Goal: Task Accomplishment & Management: Manage account settings

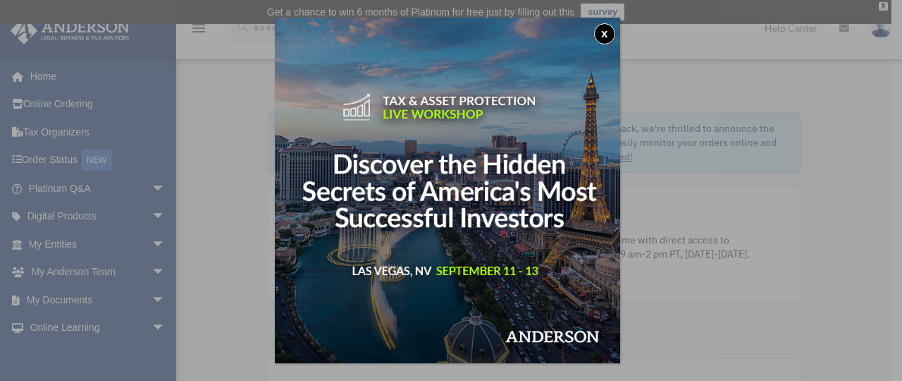
click at [607, 30] on button "x" at bounding box center [604, 33] width 21 height 21
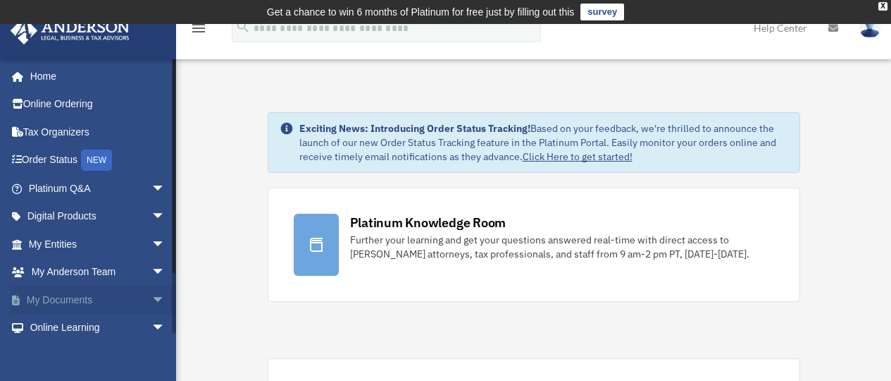
click at [100, 304] on link "My Documents arrow_drop_down" at bounding box center [98, 299] width 177 height 28
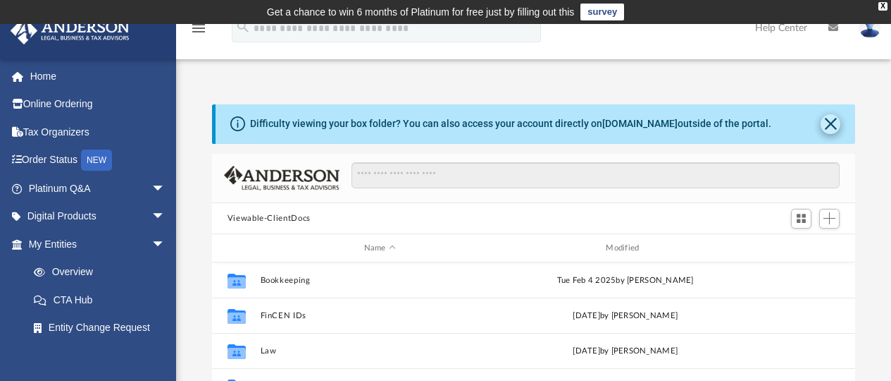
scroll to position [11, 11]
click at [832, 125] on button "Close" at bounding box center [831, 124] width 20 height 20
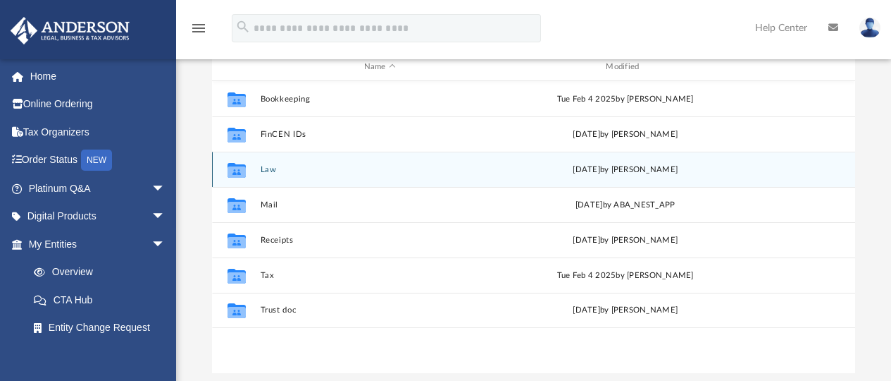
scroll to position [131, 0]
click at [271, 172] on button "Law" at bounding box center [380, 170] width 240 height 9
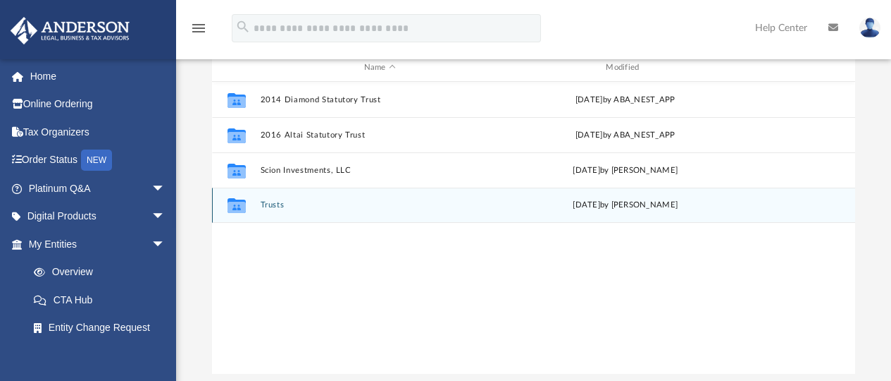
click at [280, 206] on button "Trusts" at bounding box center [380, 205] width 240 height 9
click at [263, 205] on button "WSTs" at bounding box center [380, 205] width 240 height 9
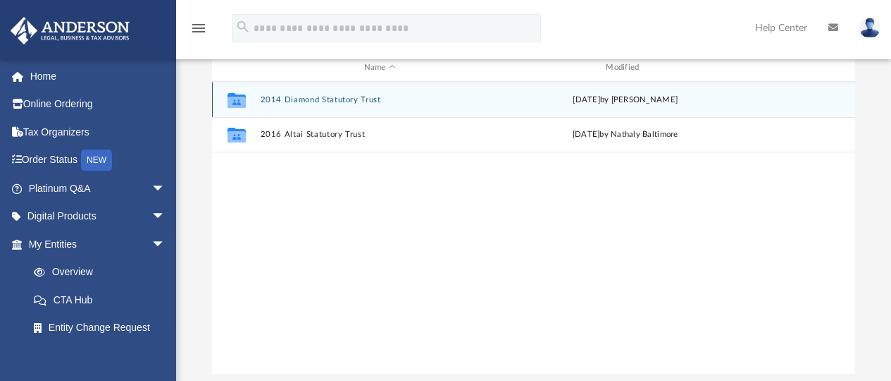
click at [357, 96] on button "2014 Diamond Statutory Trust" at bounding box center [380, 99] width 240 height 9
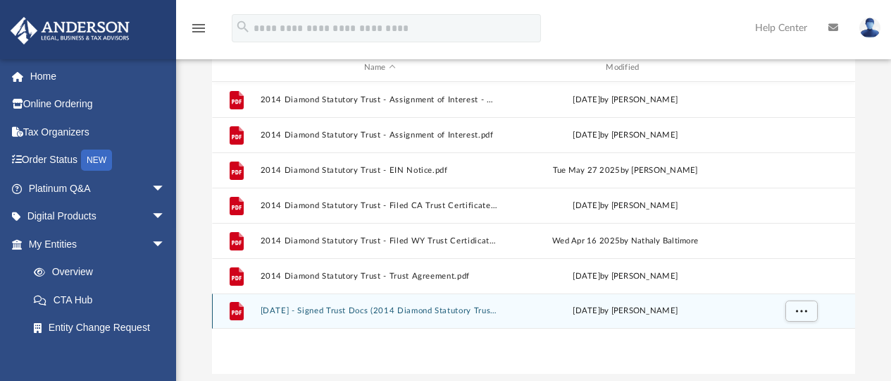
click at [450, 309] on button "[DATE] - Signed Trust Docs (2014 Diamond Statutory Trust - Trust Agreement).pdf" at bounding box center [380, 311] width 240 height 9
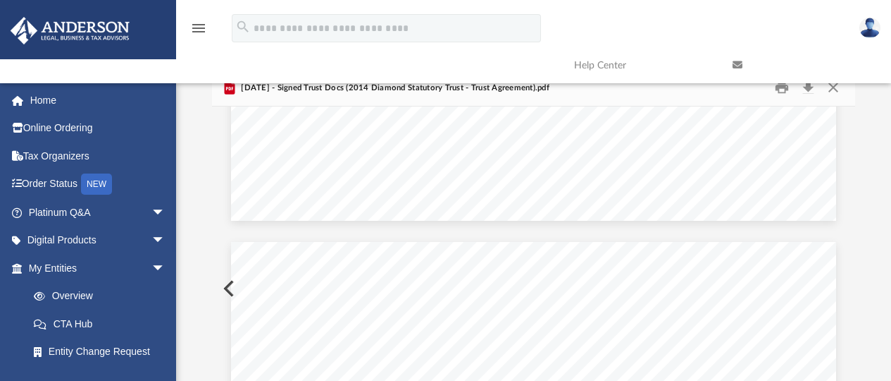
scroll to position [31048, 0]
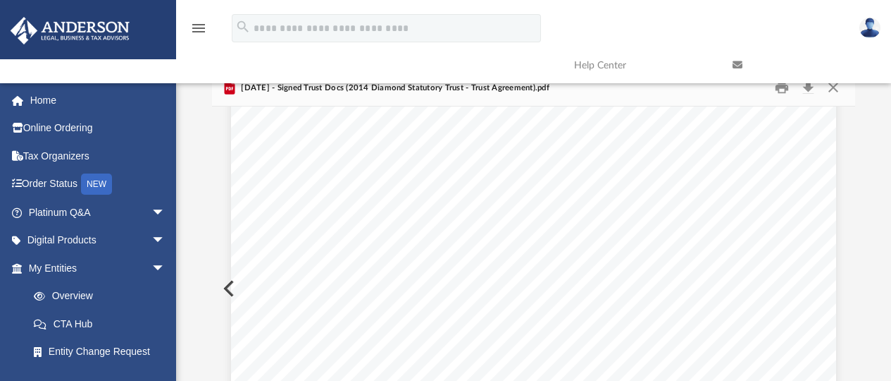
click at [828, 86] on link at bounding box center [801, 65] width 159 height 56
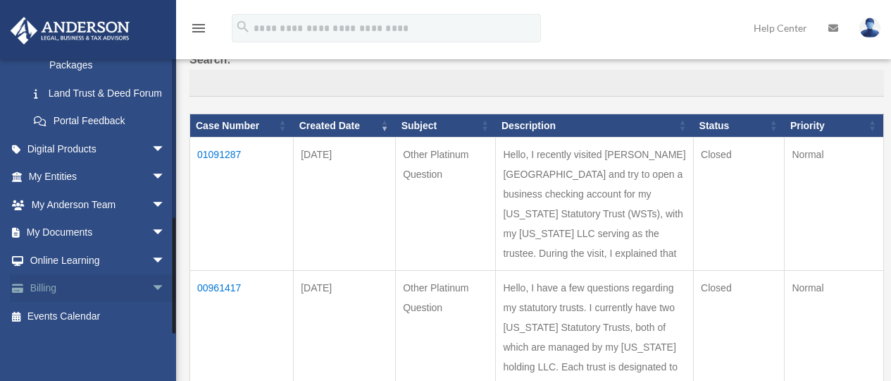
scroll to position [369, 0]
click at [67, 236] on link "My Documents arrow_drop_down" at bounding box center [98, 232] width 177 height 28
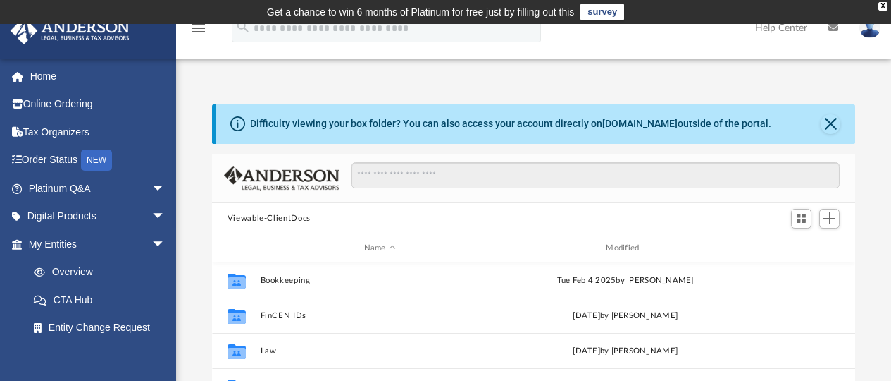
scroll to position [211, 0]
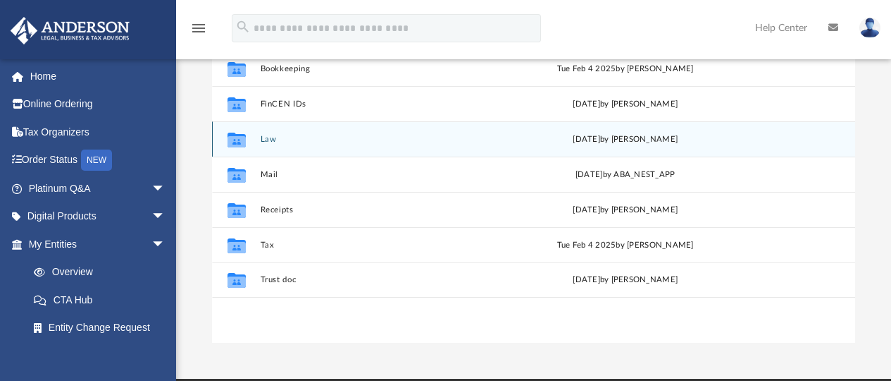
click at [267, 138] on button "Law" at bounding box center [380, 139] width 240 height 9
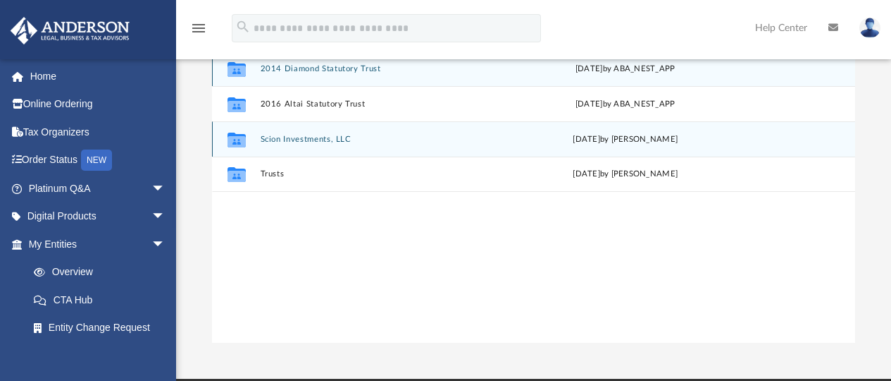
scroll to position [141, 0]
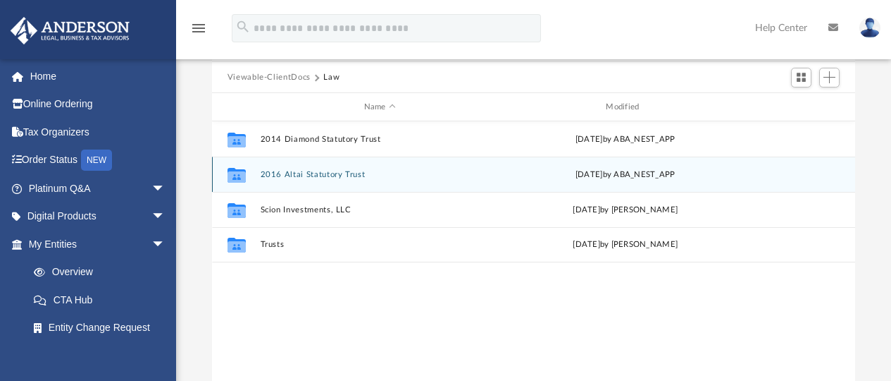
click at [319, 170] on button "2016 Altai Statutory Trust" at bounding box center [380, 174] width 240 height 9
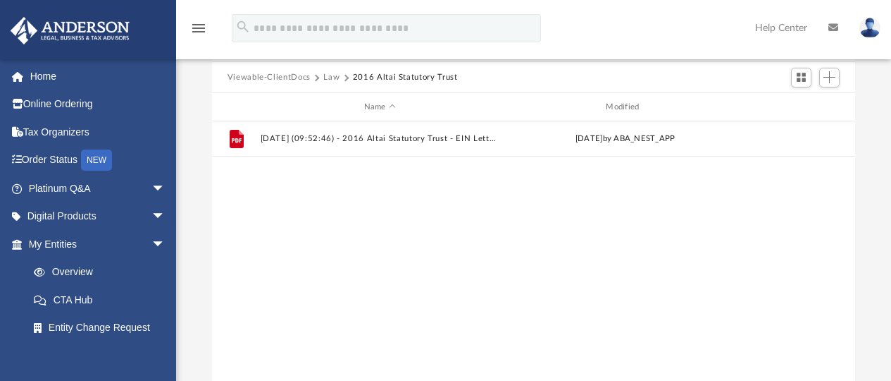
click at [324, 77] on button "Law" at bounding box center [331, 77] width 16 height 13
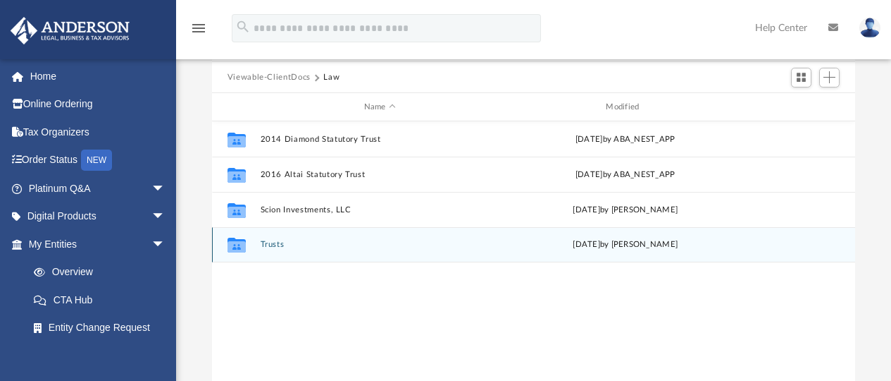
click at [273, 246] on button "Trusts" at bounding box center [380, 244] width 240 height 9
click at [259, 249] on div "Collaborated Folder WSTs [DATE] by [PERSON_NAME]" at bounding box center [534, 244] width 644 height 35
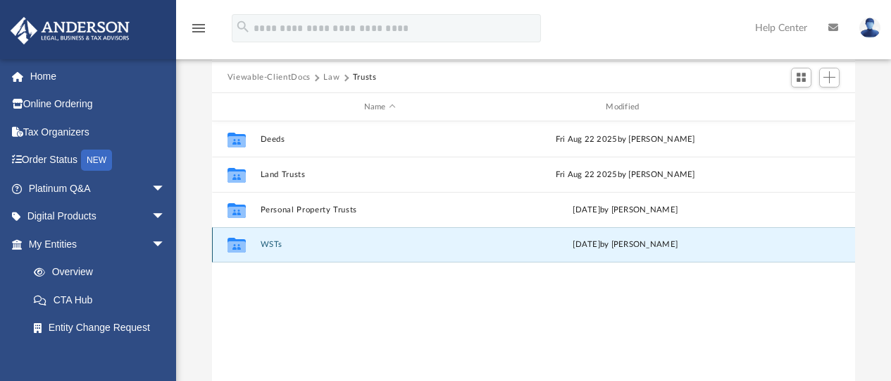
click at [271, 245] on button "WSTs" at bounding box center [380, 244] width 240 height 9
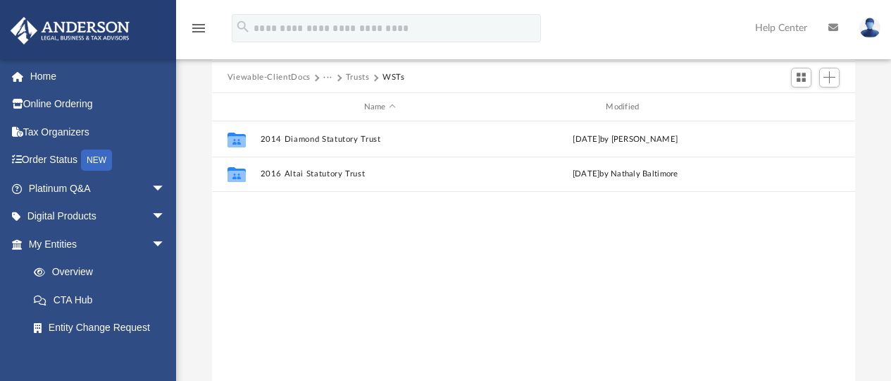
click at [356, 80] on button "Trusts" at bounding box center [358, 77] width 24 height 13
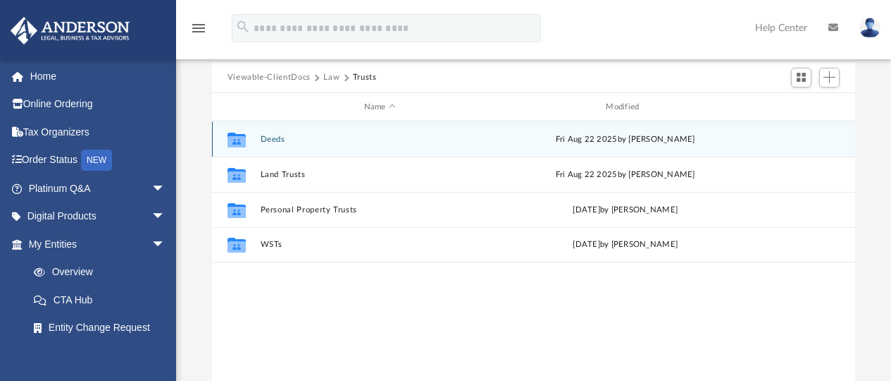
click at [280, 141] on button "Deeds" at bounding box center [380, 139] width 240 height 9
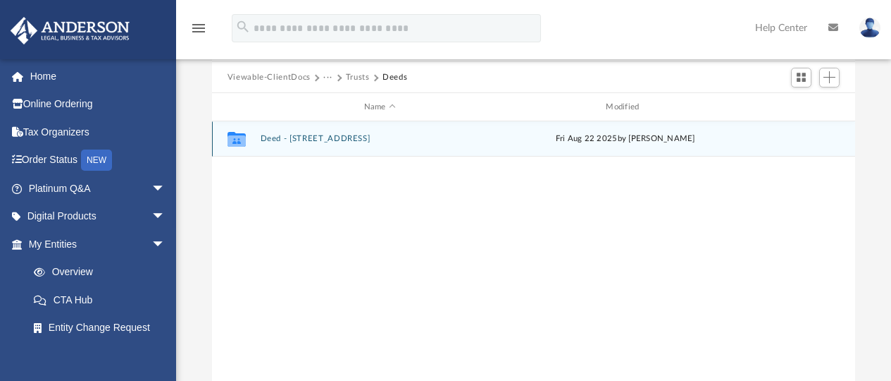
click at [319, 140] on button "Deed - 2036 Brown Street" at bounding box center [380, 139] width 240 height 9
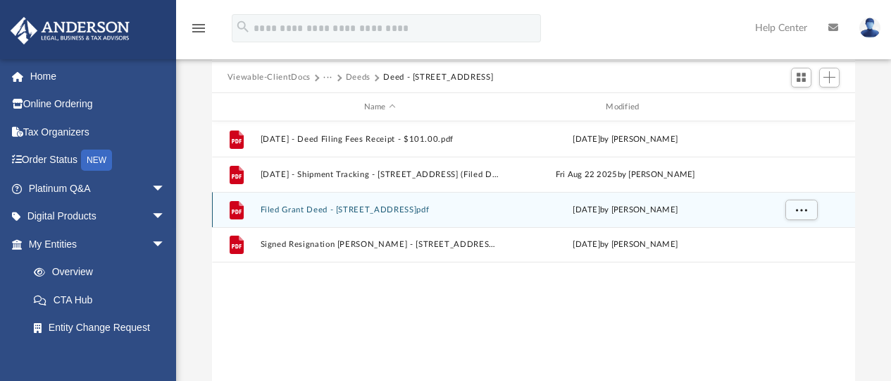
click at [398, 210] on button "Filed Grant Deed - 2036 Brown Street.pdf" at bounding box center [380, 209] width 240 height 9
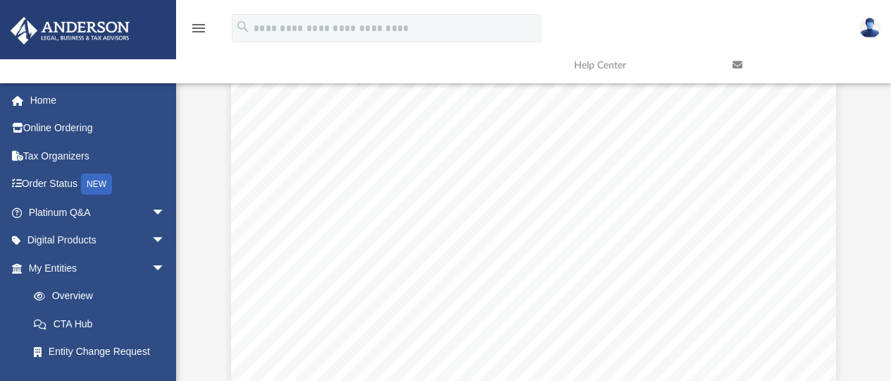
scroll to position [173, 0]
